Goal: Task Accomplishment & Management: Manage account settings

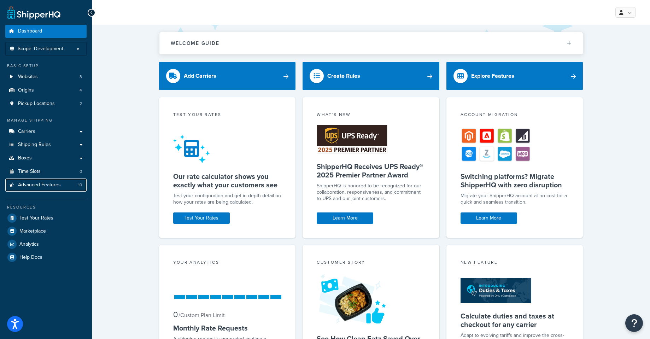
click at [60, 189] on link "Advanced Features 10" at bounding box center [45, 185] width 81 height 13
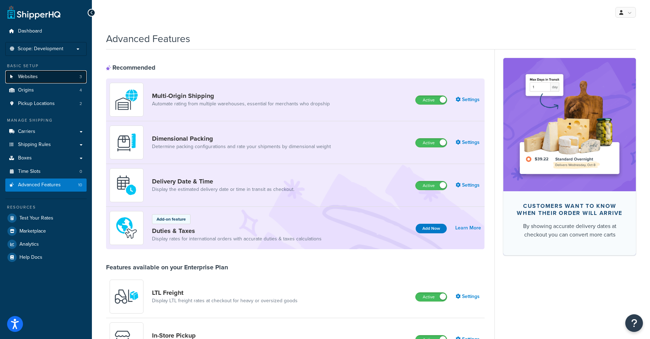
click at [47, 82] on link "Websites 3" at bounding box center [45, 76] width 81 height 13
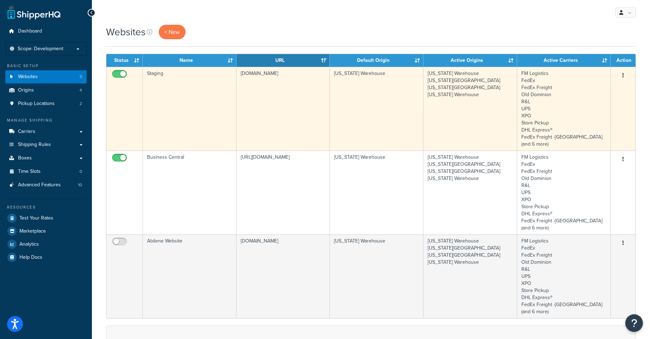
click at [212, 109] on td "Staging" at bounding box center [190, 109] width 94 height 84
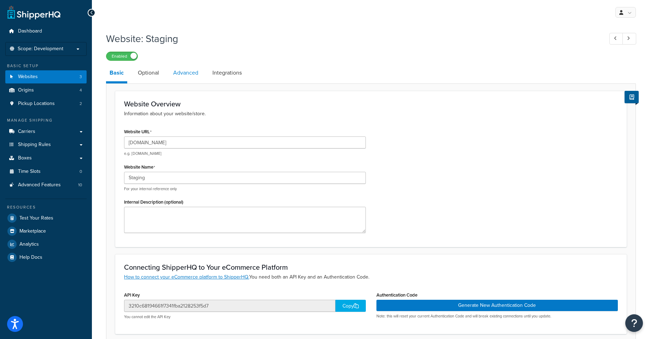
click at [185, 75] on link "Advanced" at bounding box center [186, 72] width 32 height 17
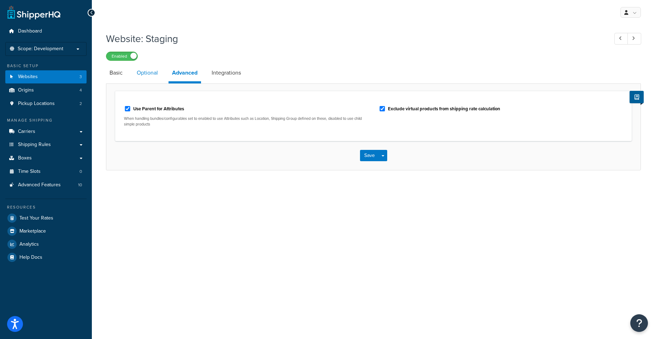
click at [145, 75] on link "Optional" at bounding box center [147, 72] width 28 height 17
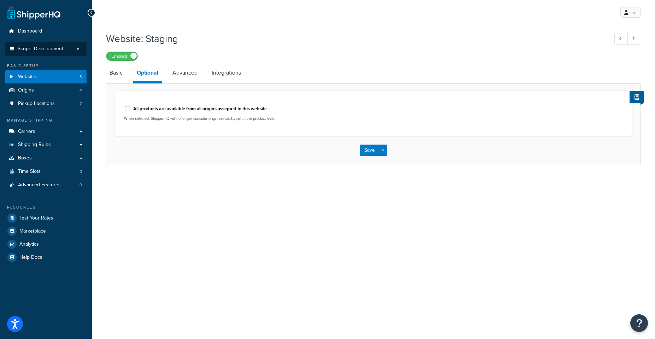
click at [61, 48] on span "Scope: Development" at bounding box center [41, 49] width 46 height 6
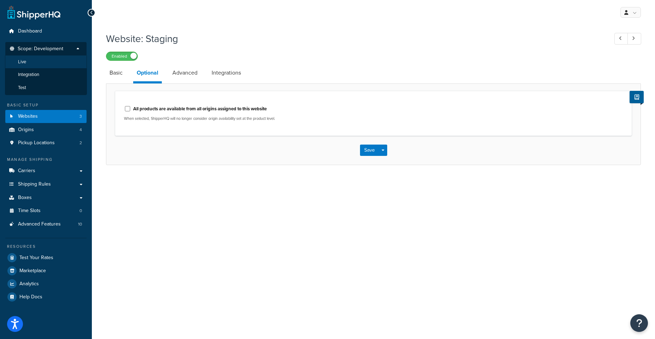
click at [63, 64] on li "Live" at bounding box center [46, 61] width 82 height 13
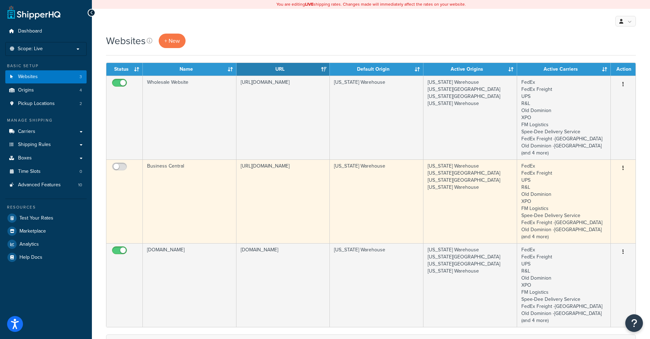
scroll to position [42, 0]
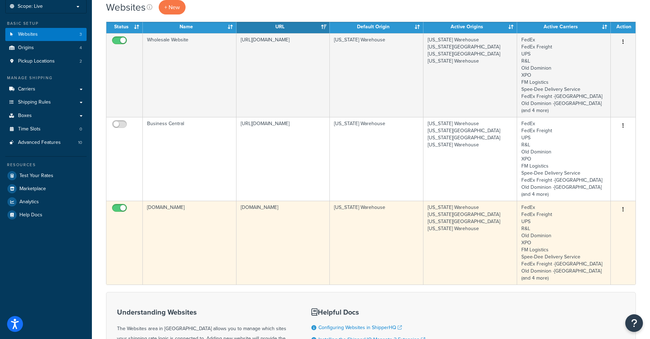
click at [210, 229] on td "[DOMAIN_NAME]" at bounding box center [190, 243] width 94 height 84
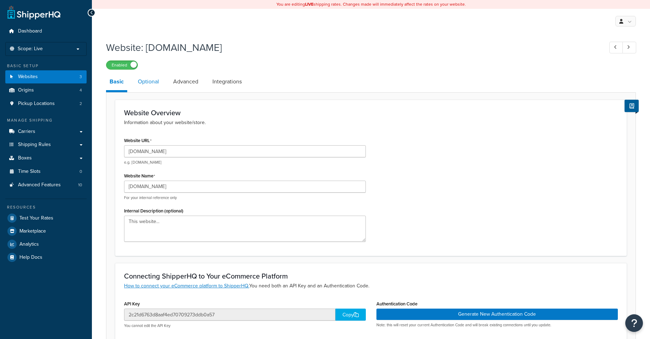
click at [151, 82] on link "Optional" at bounding box center [148, 81] width 28 height 17
